Goal: Information Seeking & Learning: Check status

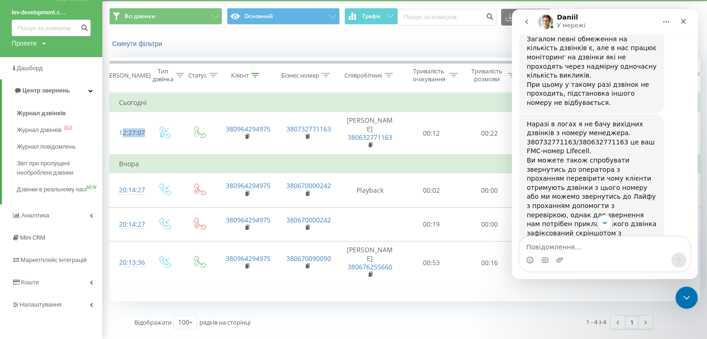
scroll to position [1919, 0]
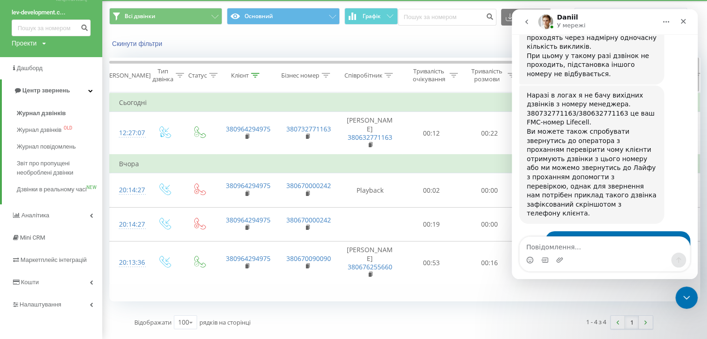
click at [239, 72] on div "Клієнт" at bounding box center [240, 76] width 18 height 8
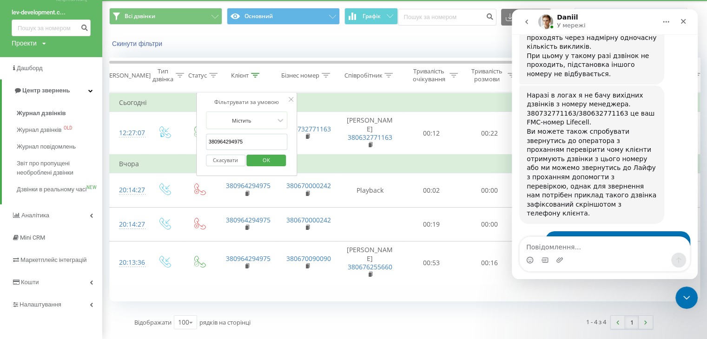
click at [264, 135] on input "380964294975" at bounding box center [247, 142] width 82 height 16
paste input "50****537"
type input "38050****537"
click at [272, 153] on span "OK" at bounding box center [266, 160] width 26 height 14
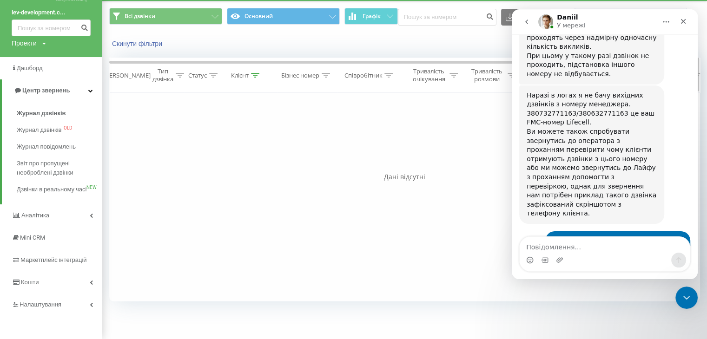
click at [259, 73] on icon at bounding box center [256, 75] width 8 height 5
click at [247, 134] on input "38050****537" at bounding box center [247, 142] width 82 height 16
click at [320, 72] on div "Бізнес номер" at bounding box center [305, 76] width 49 height 8
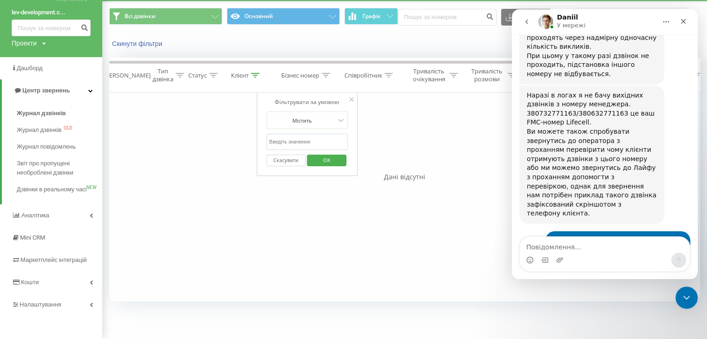
click at [307, 134] on input "text" at bounding box center [307, 142] width 82 height 16
paste input "380632771163"
type input "380632771163"
click at [328, 153] on span "OK" at bounding box center [327, 160] width 26 height 14
click at [252, 72] on div at bounding box center [255, 76] width 8 height 8
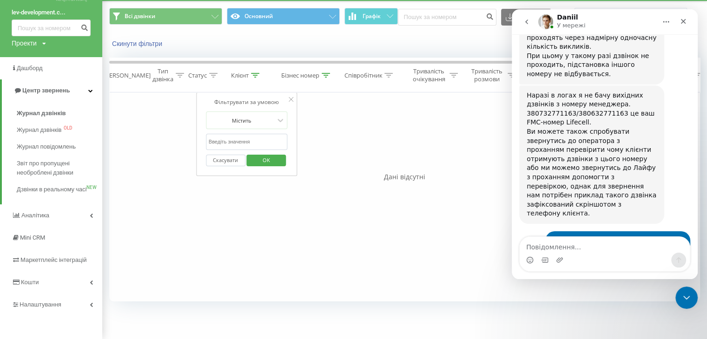
click at [225, 155] on button "Скасувати" at bounding box center [226, 161] width 40 height 12
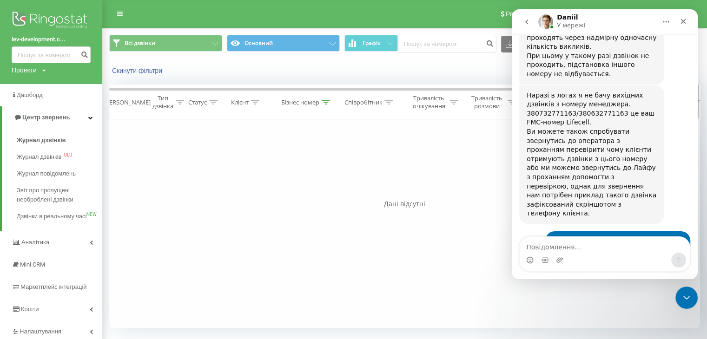
click at [254, 99] on div at bounding box center [255, 103] width 8 height 8
click at [321, 99] on div "Бізнес номер" at bounding box center [305, 103] width 49 height 8
click at [307, 169] on input "380632771163" at bounding box center [307, 169] width 82 height 16
click at [257, 100] on icon at bounding box center [255, 102] width 8 height 5
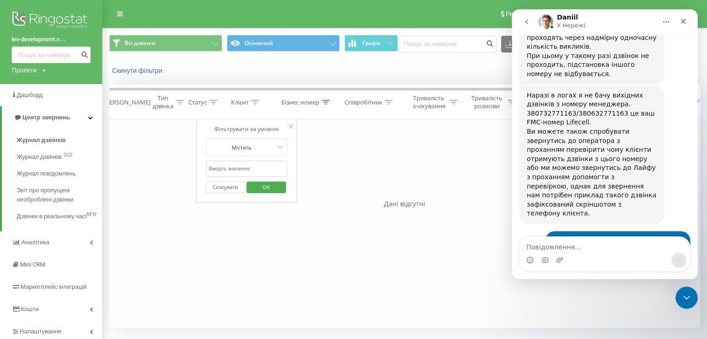
click at [261, 166] on input "text" at bounding box center [247, 169] width 82 height 16
paste input "380632771163"
type input "380632771163"
click at [268, 184] on span "OK" at bounding box center [266, 187] width 26 height 14
click at [140, 67] on button "Скинути фільтри" at bounding box center [138, 70] width 58 height 8
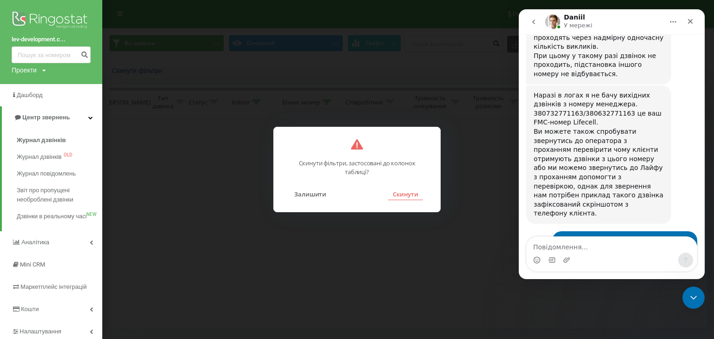
click at [401, 193] on button "Скинути" at bounding box center [405, 194] width 35 height 12
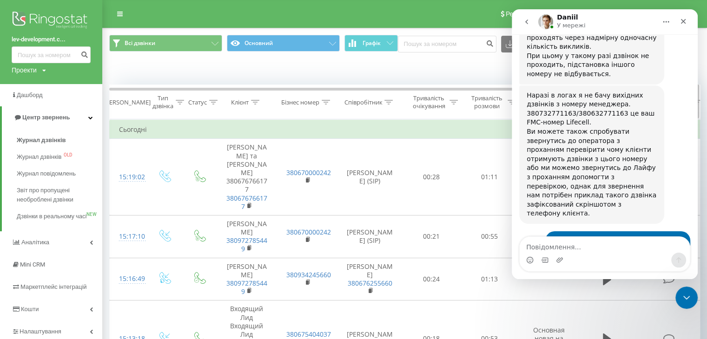
click at [238, 103] on div "Клієнт" at bounding box center [240, 103] width 18 height 8
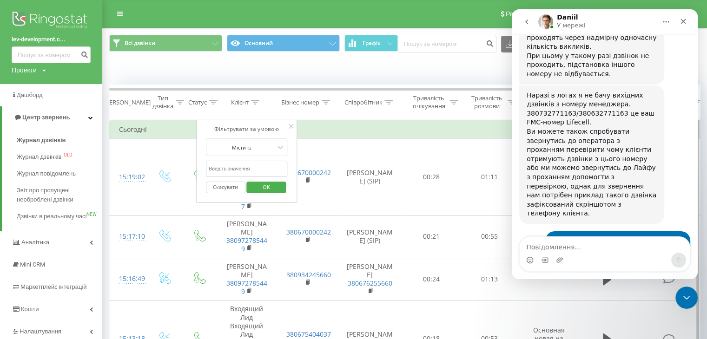
click at [249, 177] on div "Скасувати OK" at bounding box center [247, 187] width 82 height 21
click at [250, 170] on input "text" at bounding box center [247, 169] width 82 height 16
paste input "632771163"
click at [210, 166] on input "632771163" at bounding box center [247, 169] width 82 height 16
type input "380632771163"
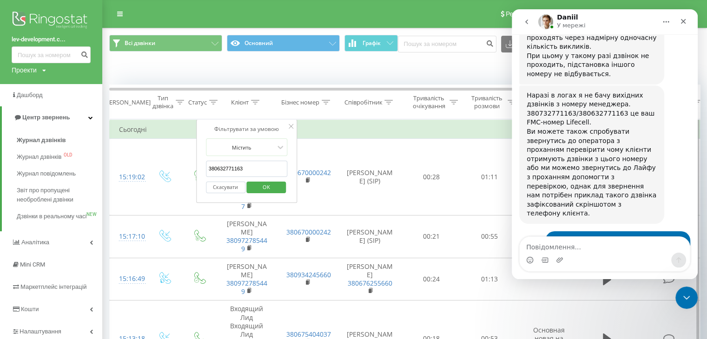
click at [272, 182] on span "OK" at bounding box center [266, 187] width 26 height 14
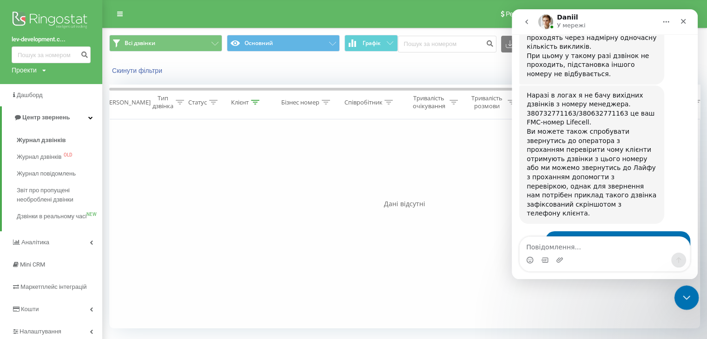
click at [692, 292] on div "Закрити програму для спілкування Intercom" at bounding box center [685, 296] width 22 height 22
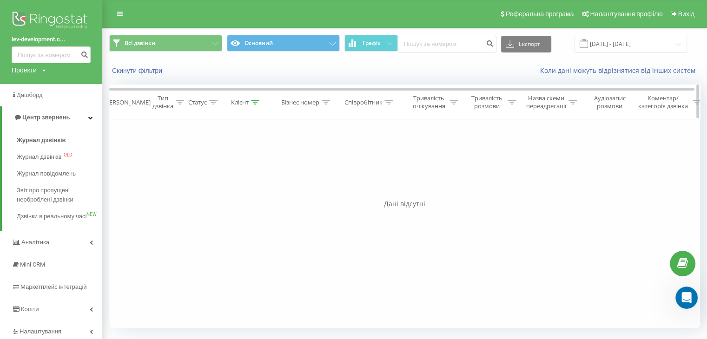
click at [256, 95] on th "Клієнт" at bounding box center [247, 102] width 60 height 34
click at [257, 100] on icon at bounding box center [255, 102] width 8 height 5
click at [262, 166] on input "380632771163" at bounding box center [247, 169] width 82 height 16
click at [322, 99] on div "Бізнес номер" at bounding box center [305, 103] width 49 height 8
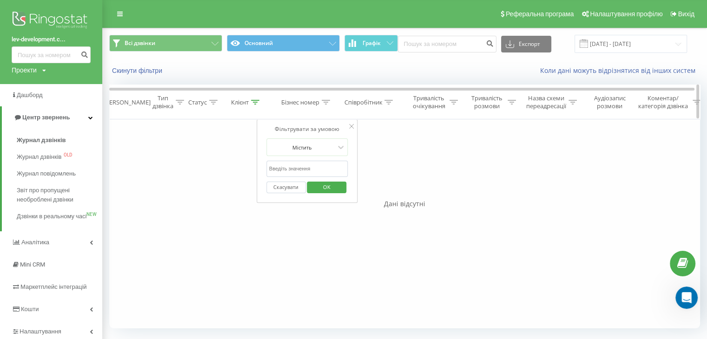
click at [375, 100] on div "Співробітник" at bounding box center [363, 103] width 38 height 8
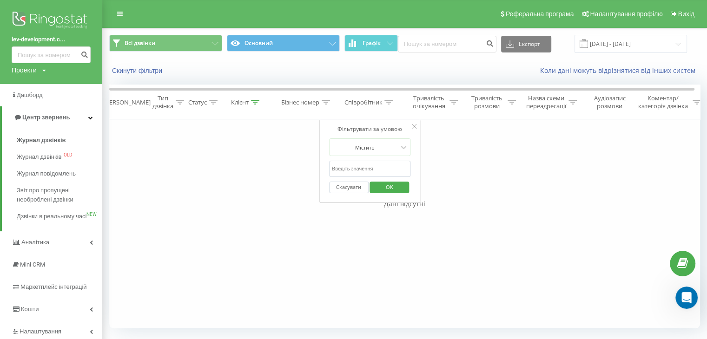
click at [371, 159] on form "Містить Скасувати OK" at bounding box center [370, 169] width 82 height 60
click at [368, 163] on input "text" at bounding box center [370, 169] width 82 height 16
paste input "632771163"
type input "632771163"
click at [384, 183] on span "OK" at bounding box center [390, 187] width 26 height 14
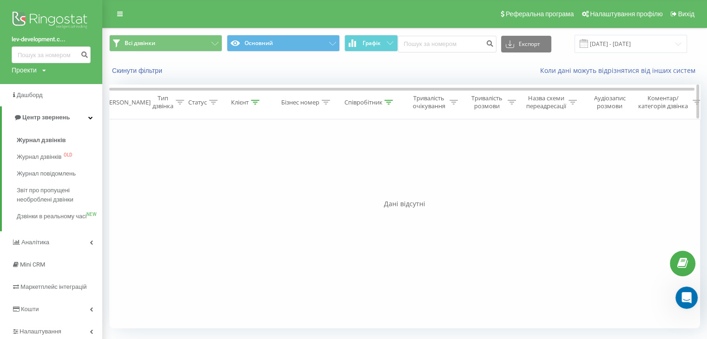
click at [255, 102] on icon at bounding box center [255, 102] width 8 height 5
click at [271, 186] on span "OK" at bounding box center [266, 187] width 26 height 14
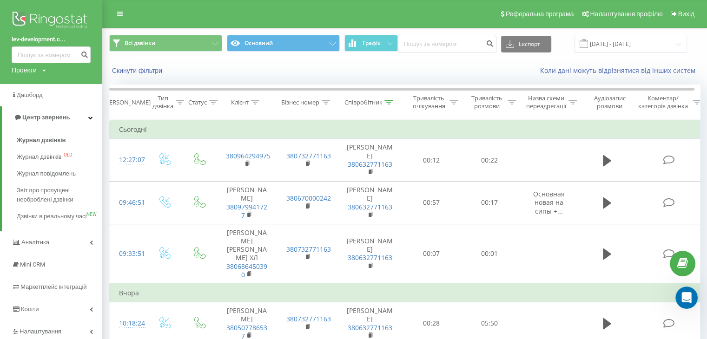
click at [398, 68] on div "Коли дані можуть відрізнятися вiд інших систем" at bounding box center [518, 70] width 378 height 9
